Goal: Task Accomplishment & Management: Manage account settings

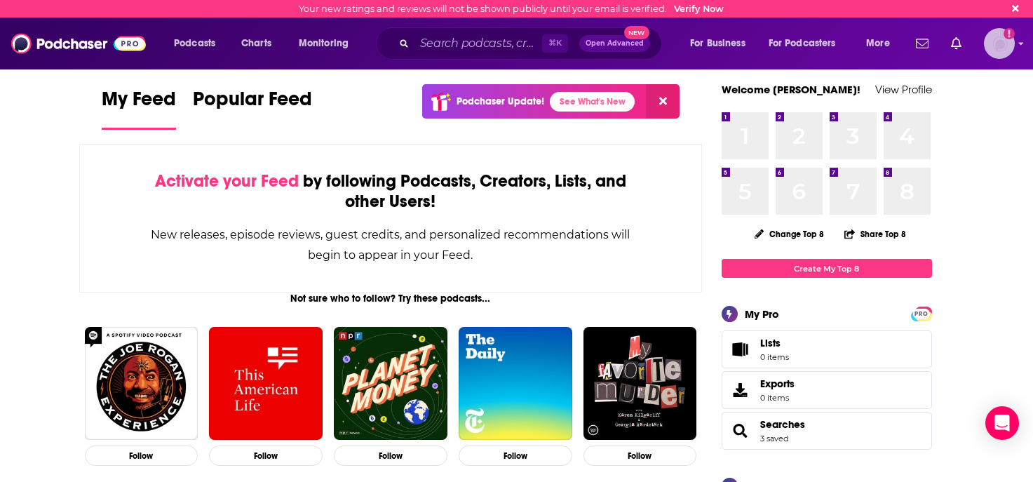
click at [1014, 48] on img "Logged in as KaraSevenLetter" at bounding box center [999, 43] width 31 height 31
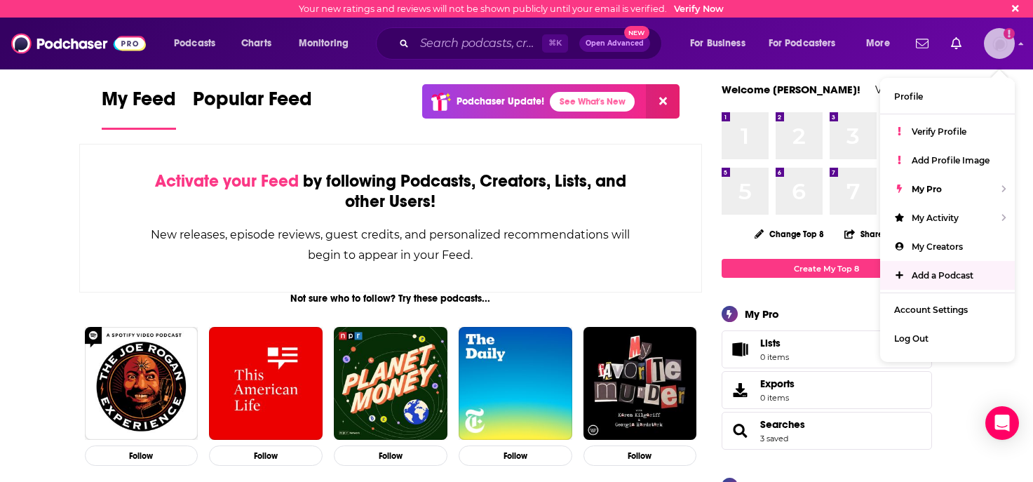
drag, startPoint x: 991, startPoint y: 32, endPoint x: 1009, endPoint y: 34, distance: 17.6
click at [991, 32] on img "Logged in as KaraSevenLetter" at bounding box center [999, 43] width 31 height 31
click at [1009, 34] on icon "Email not verified" at bounding box center [1009, 33] width 3 height 8
click at [1007, 39] on icon "Email not verified" at bounding box center [1009, 33] width 11 height 11
click at [929, 90] on link "Profile" at bounding box center [947, 96] width 135 height 29
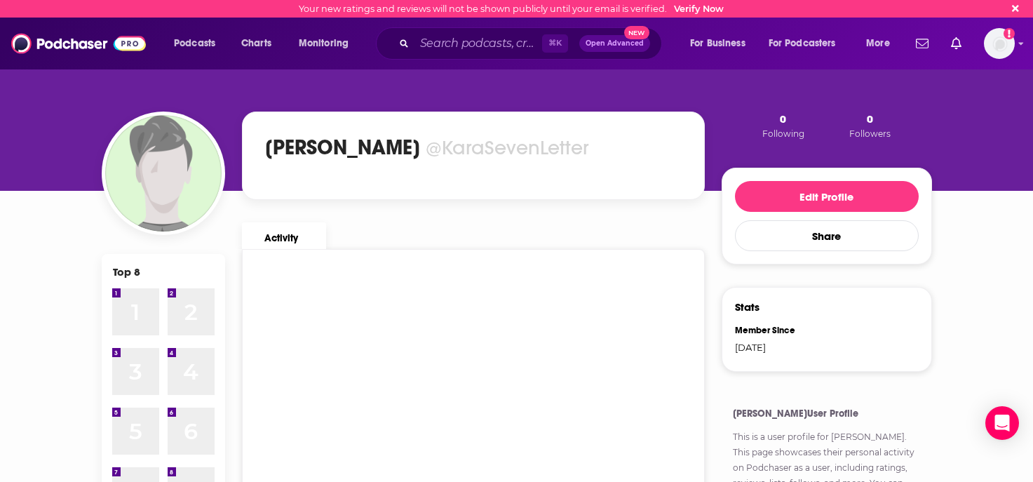
click at [1016, 46] on div "Podcasts Charts Monitoring ⌘ K Open Advanced New For Business For Podcasters Mo…" at bounding box center [516, 44] width 1033 height 52
click at [1009, 34] on icon "Email not verified" at bounding box center [1009, 33] width 3 height 8
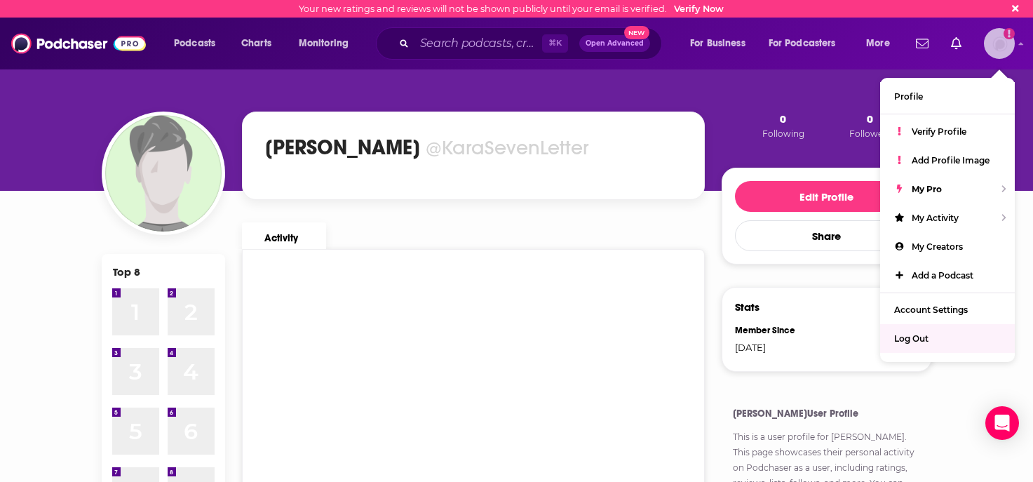
click at [893, 336] on div "Log Out" at bounding box center [947, 338] width 135 height 29
